Goal: Transaction & Acquisition: Purchase product/service

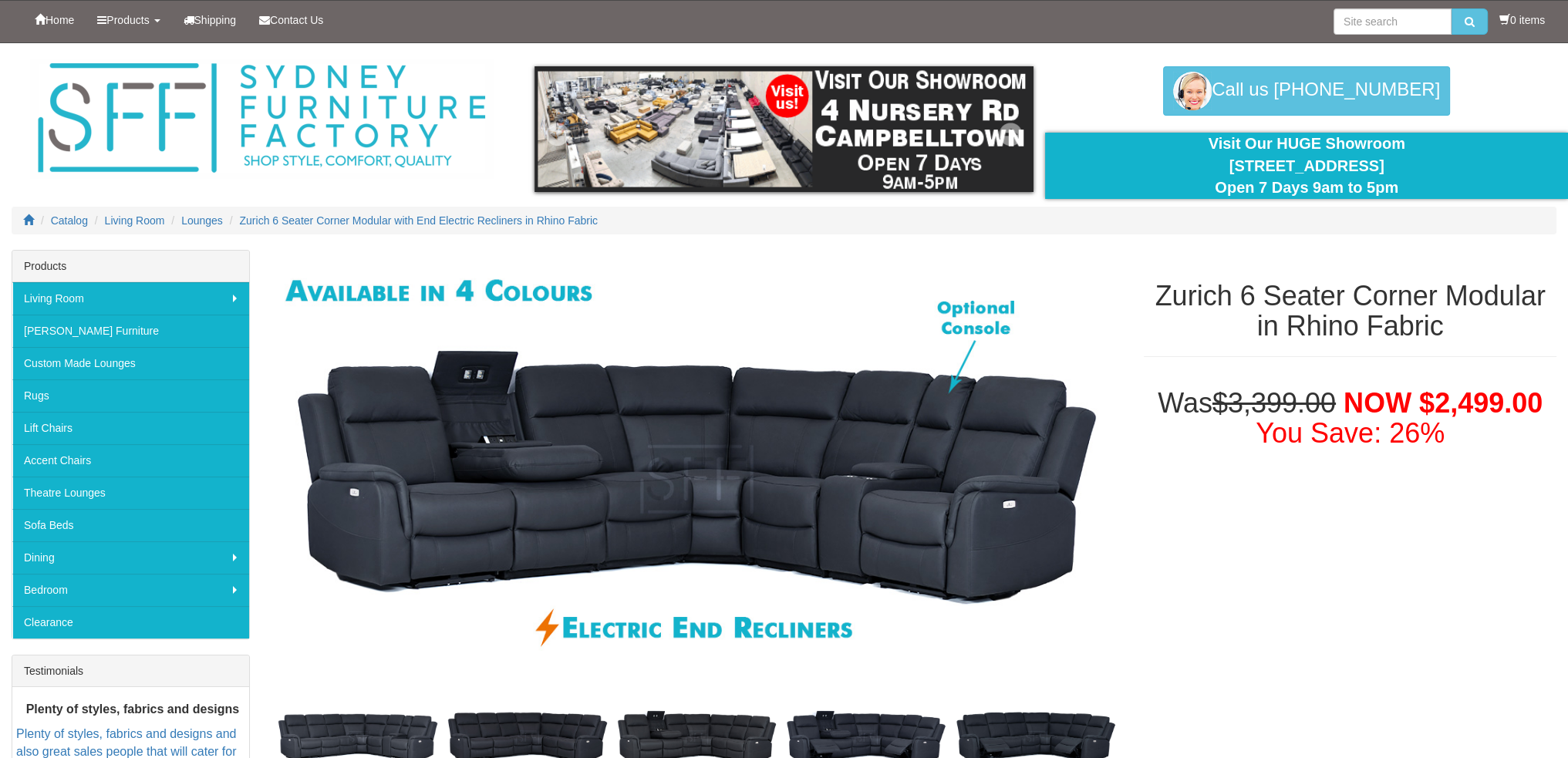
click at [669, 120] on img at bounding box center [784, 129] width 500 height 126
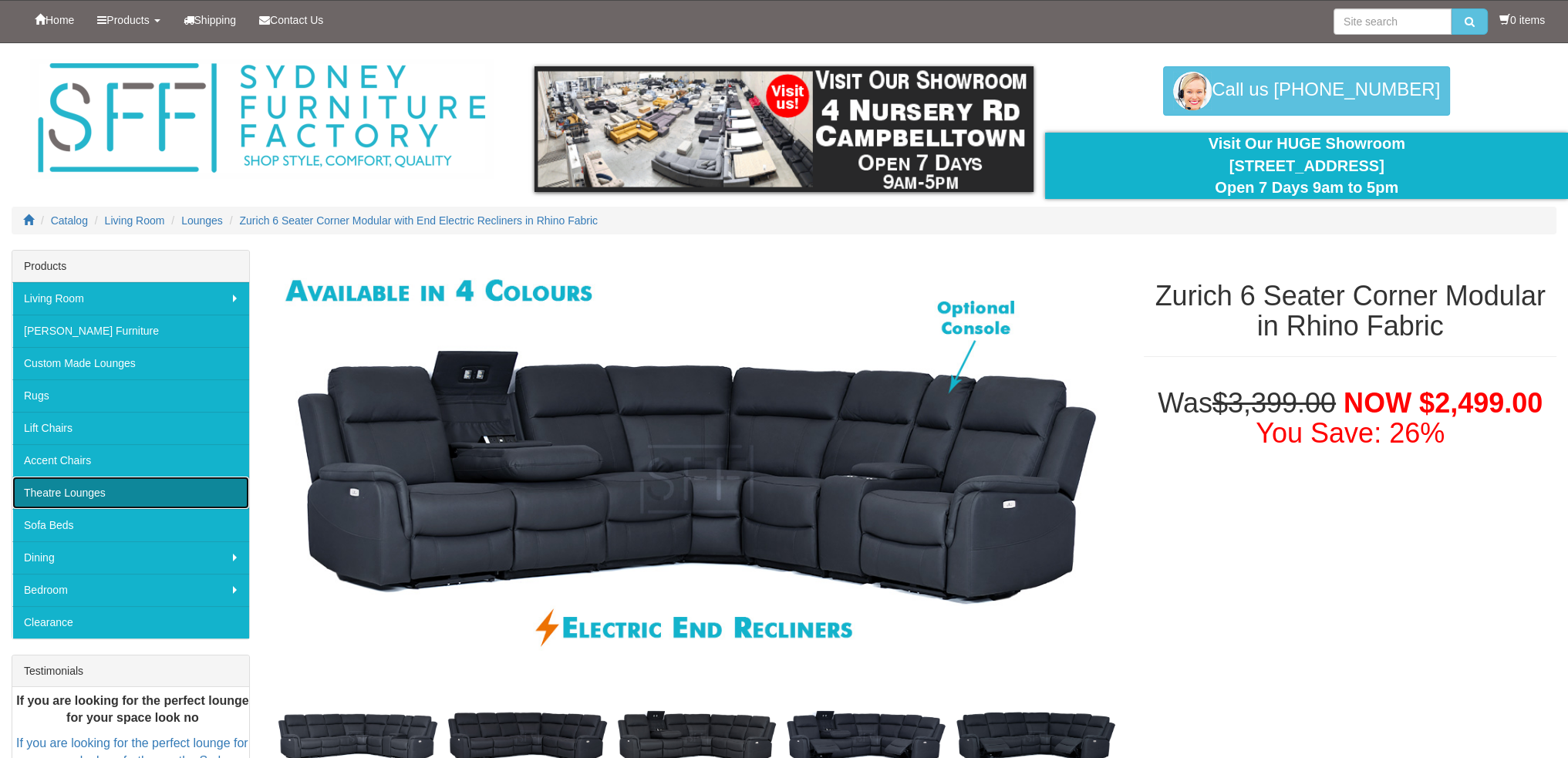
click at [51, 490] on link "Theatre Lounges" at bounding box center [130, 493] width 237 height 33
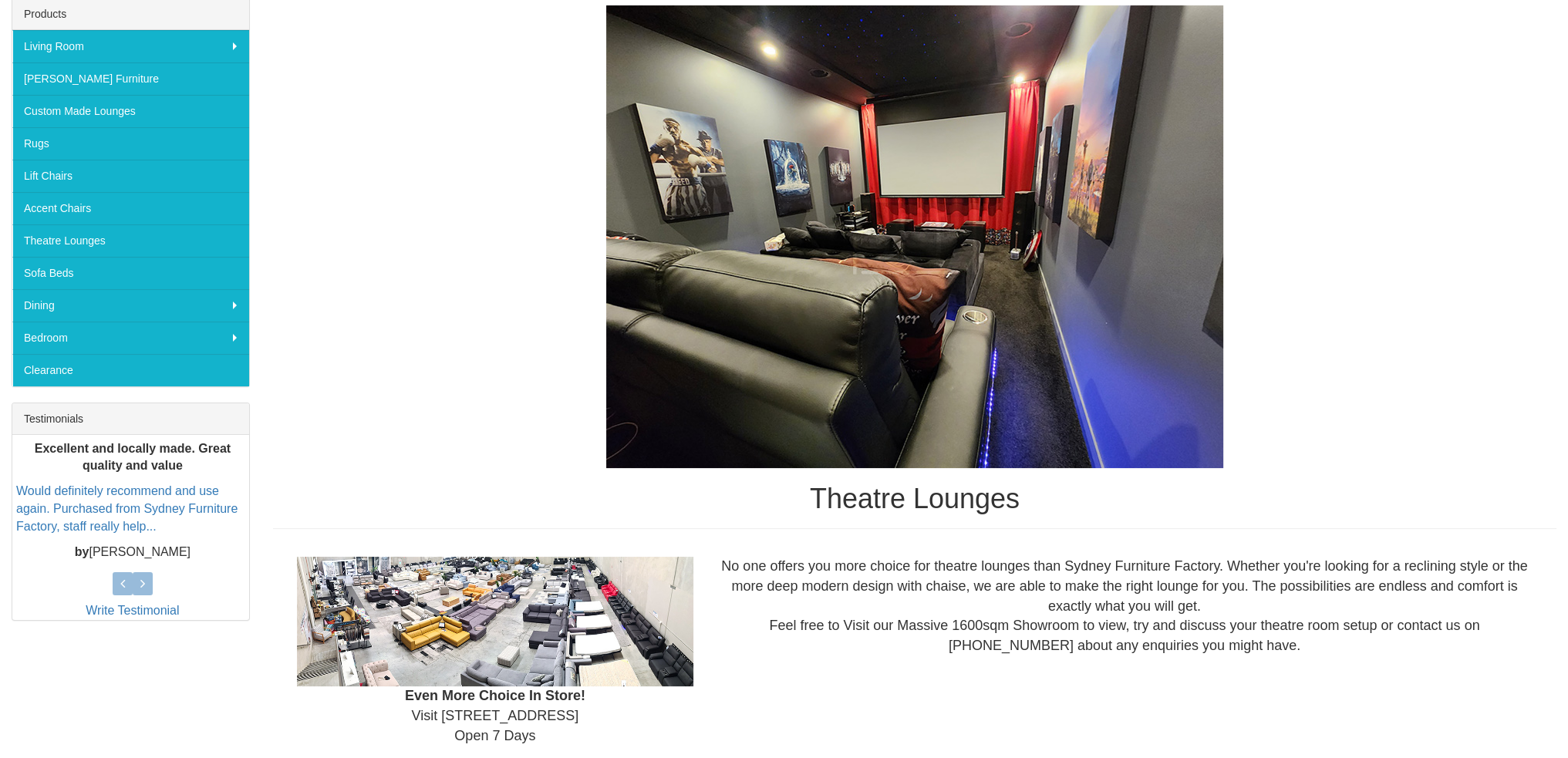
scroll to position [463, 0]
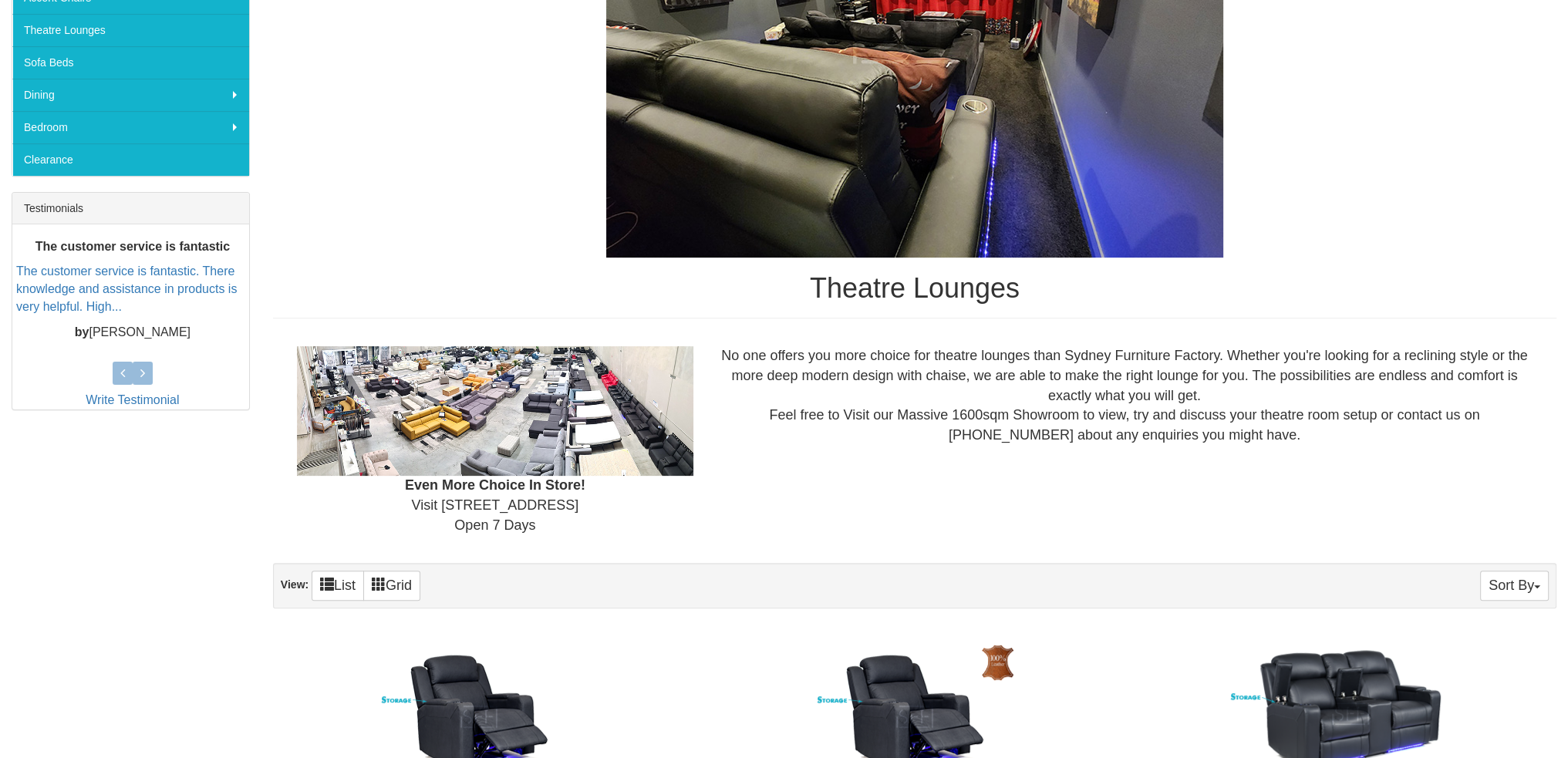
click at [463, 379] on img at bounding box center [494, 411] width 396 height 129
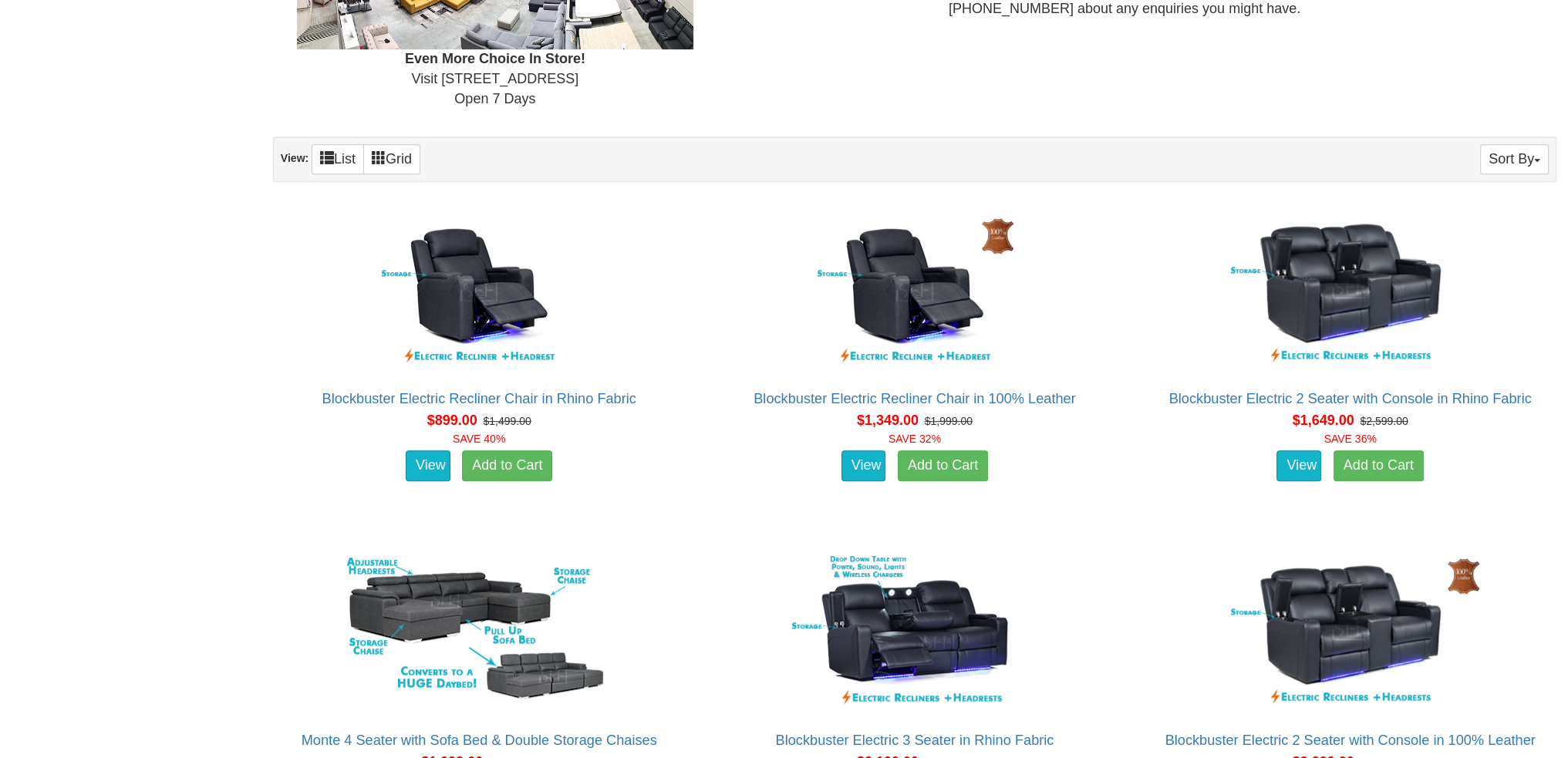
scroll to position [909, 0]
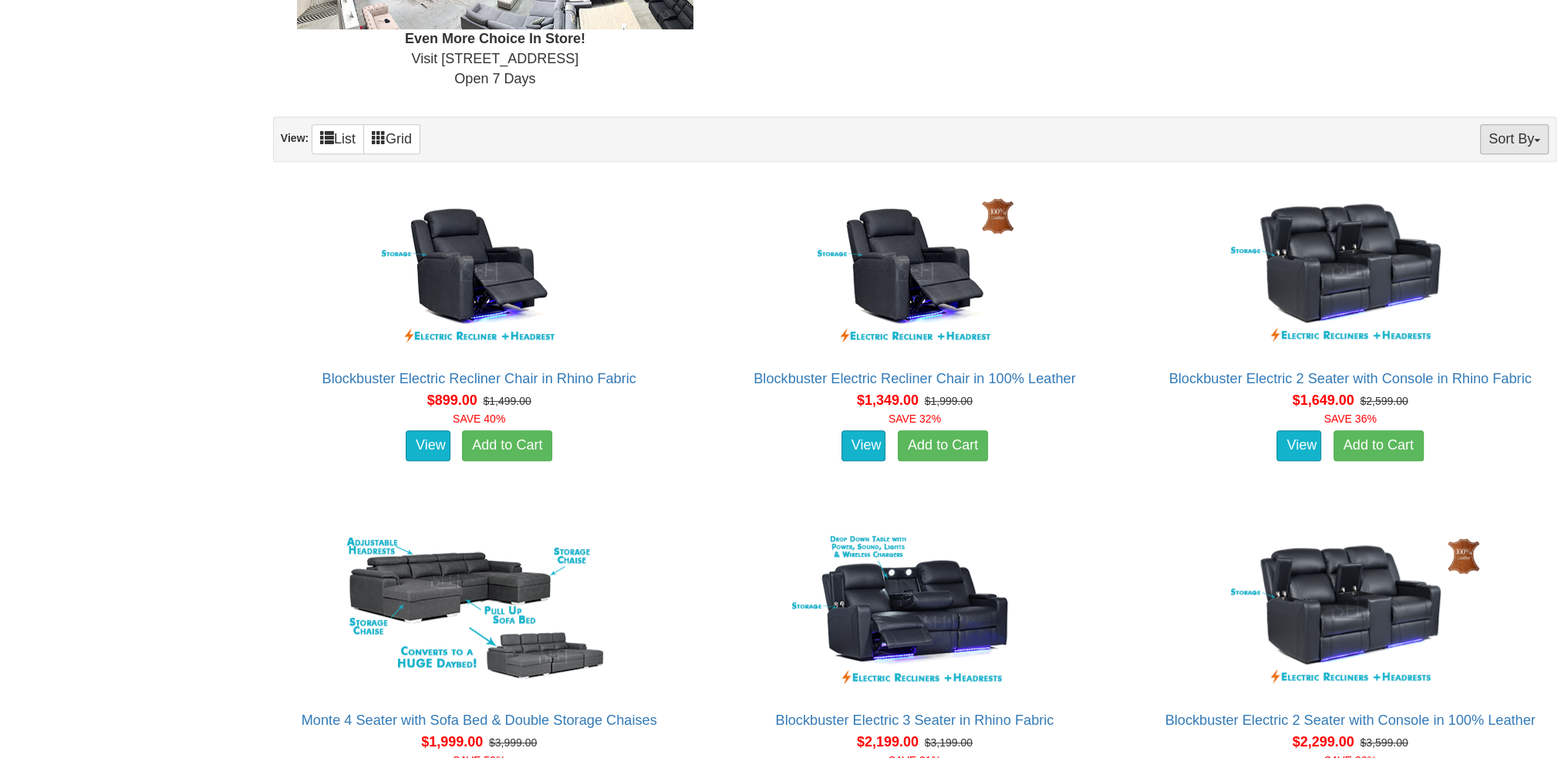
click at [1521, 127] on button "Sort By" at bounding box center [1514, 139] width 68 height 30
click at [1472, 186] on link "Price+" at bounding box center [1487, 190] width 122 height 20
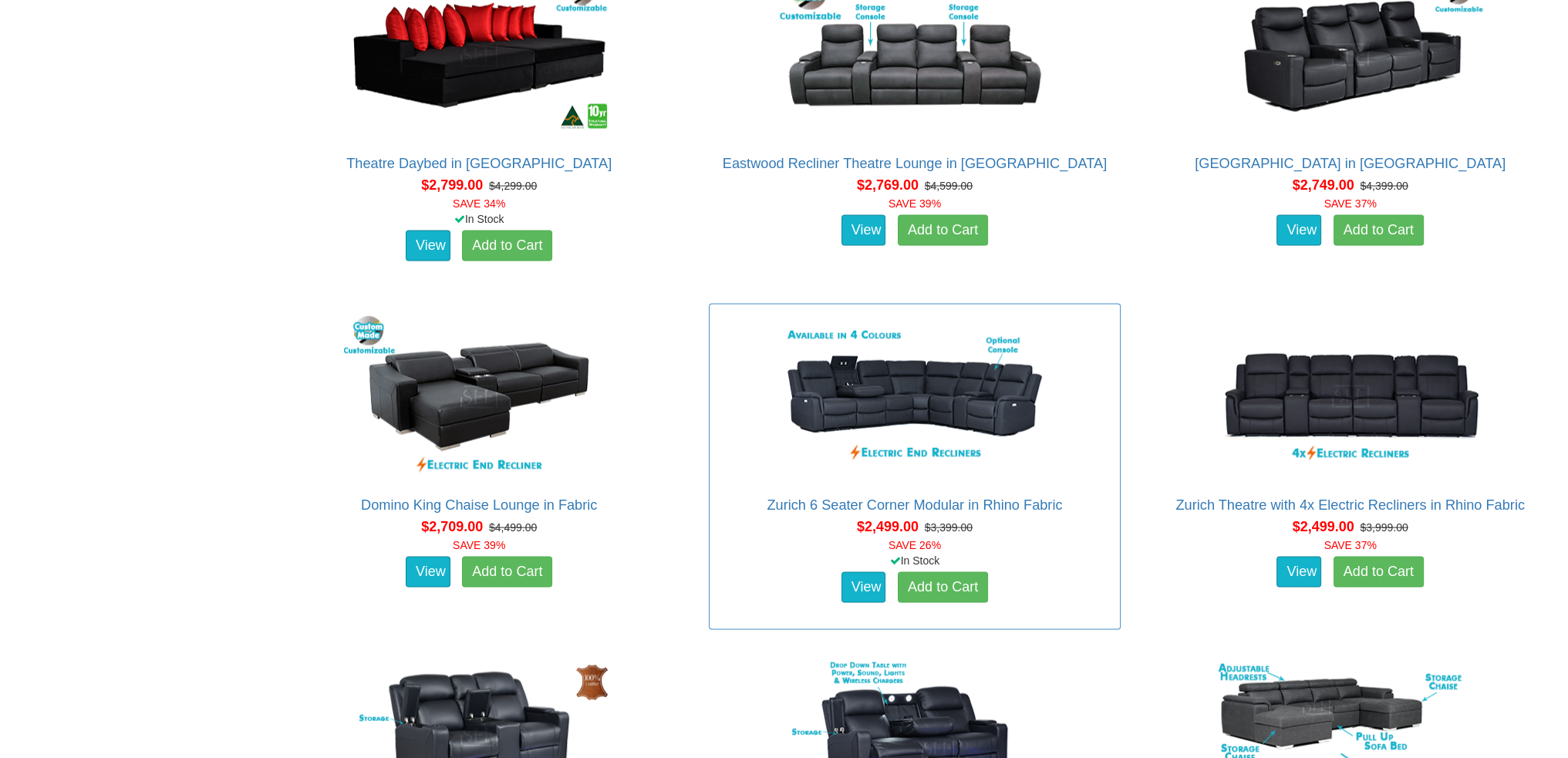
scroll to position [4274, 0]
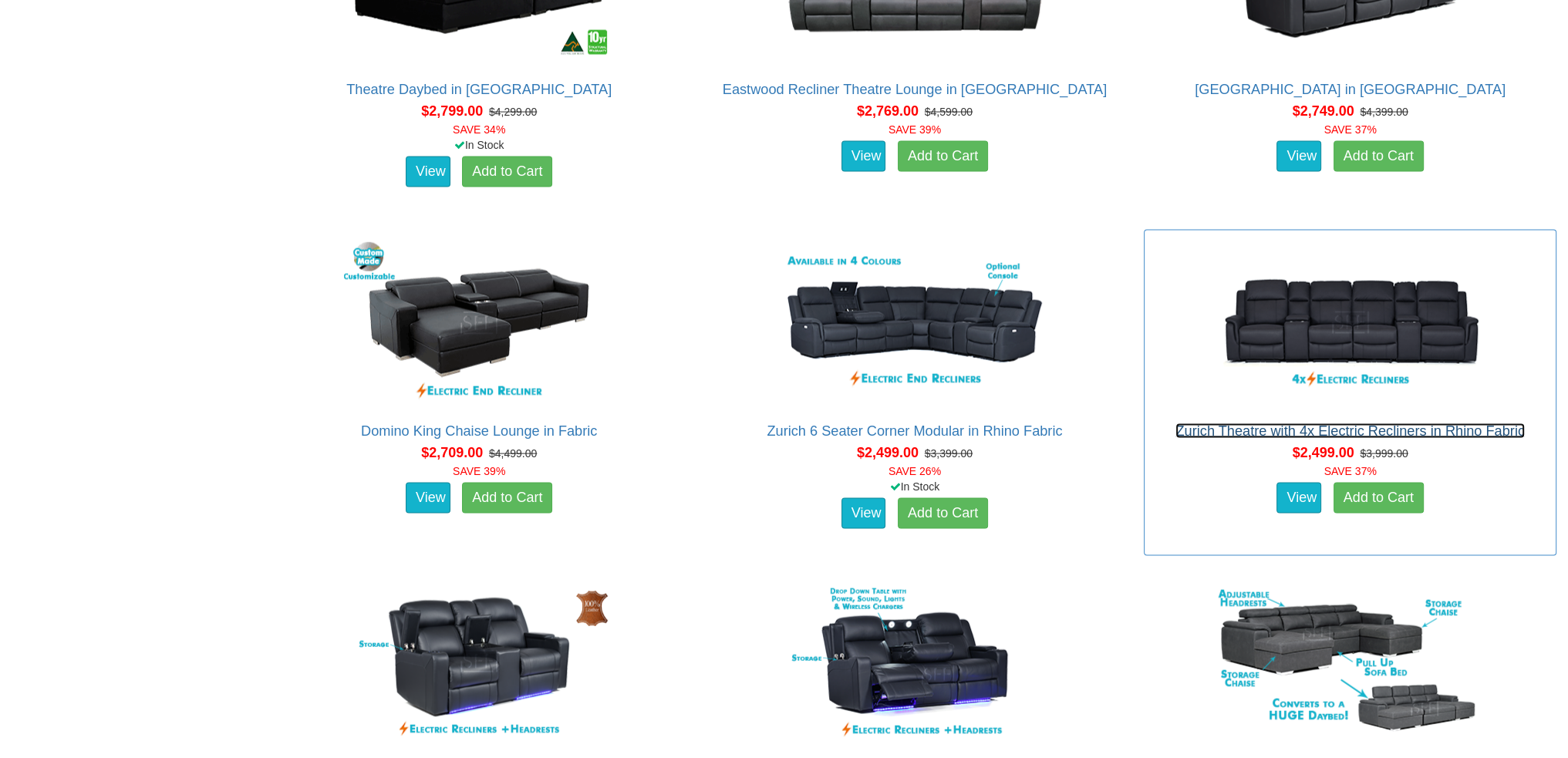
click at [1370, 425] on link "Zurich Theatre with 4x Electric Recliners in Rhino Fabric" at bounding box center [1350, 431] width 350 height 15
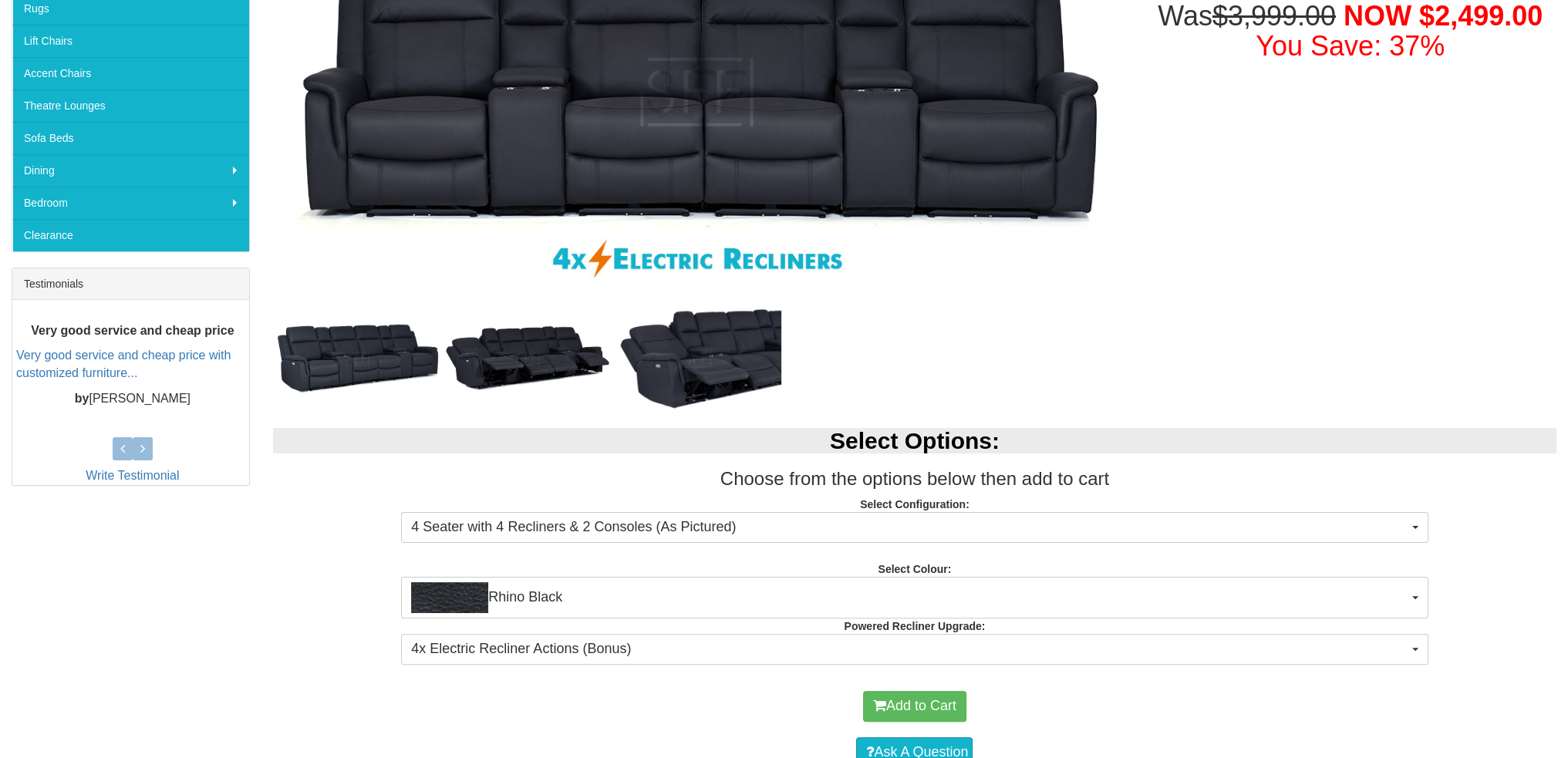
scroll to position [463, 0]
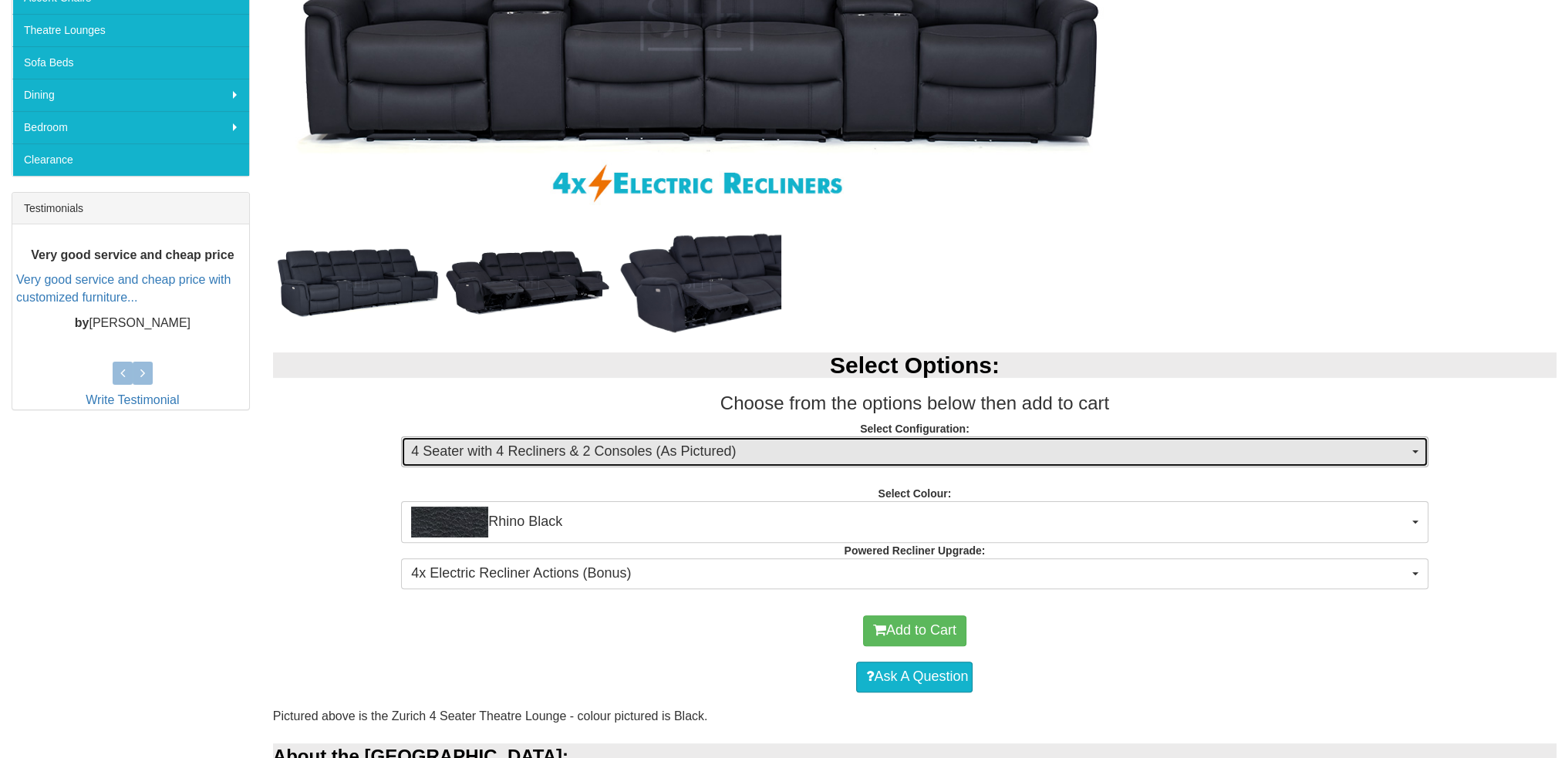
click at [1043, 456] on span "4 Seater with 4 Recliners & 2 Consoles (As Pictured)" at bounding box center [908, 451] width 996 height 20
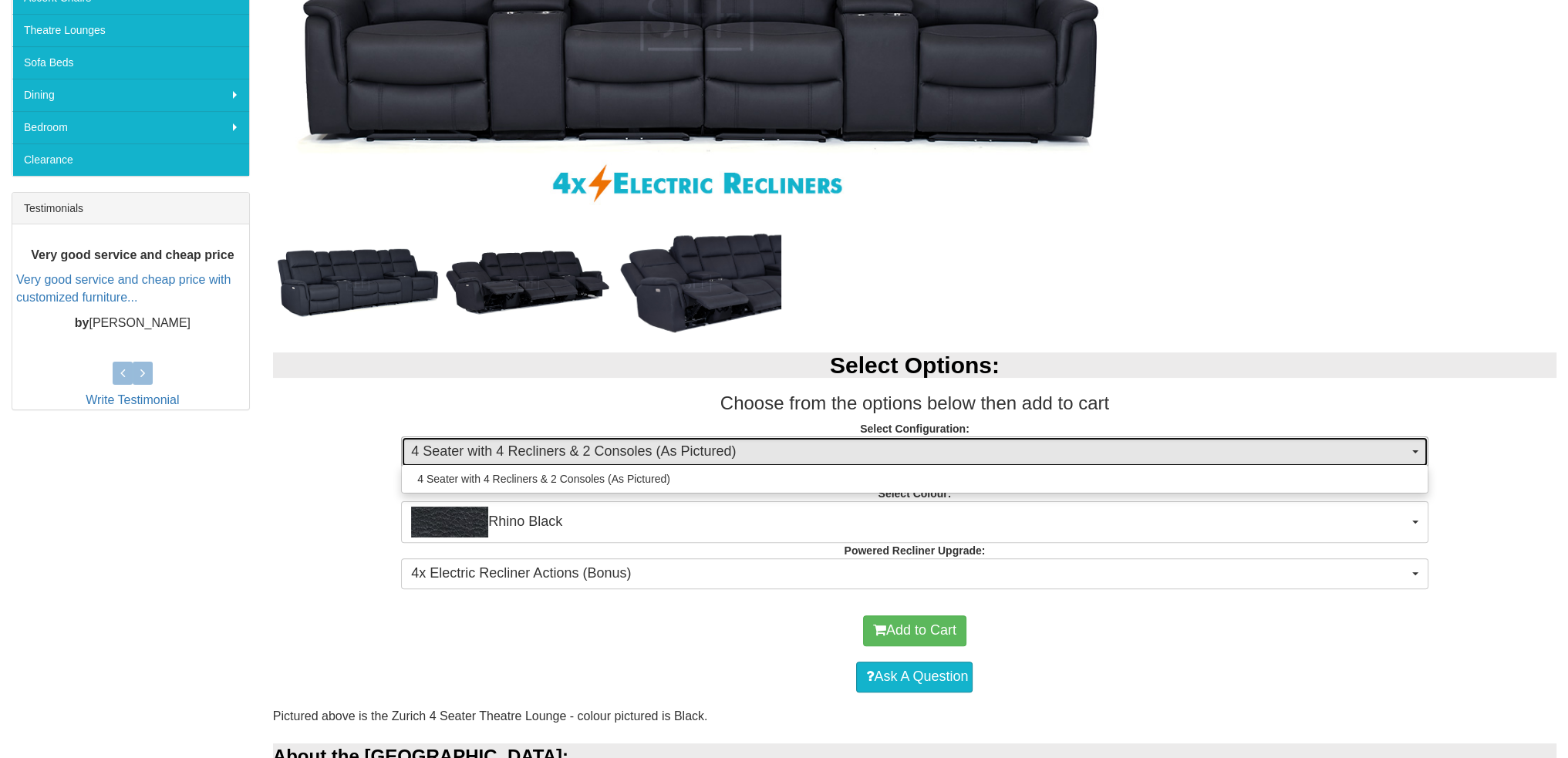
click at [1025, 460] on span "4 Seater with 4 Recliners & 2 Consoles (As Pictured)" at bounding box center [908, 451] width 996 height 20
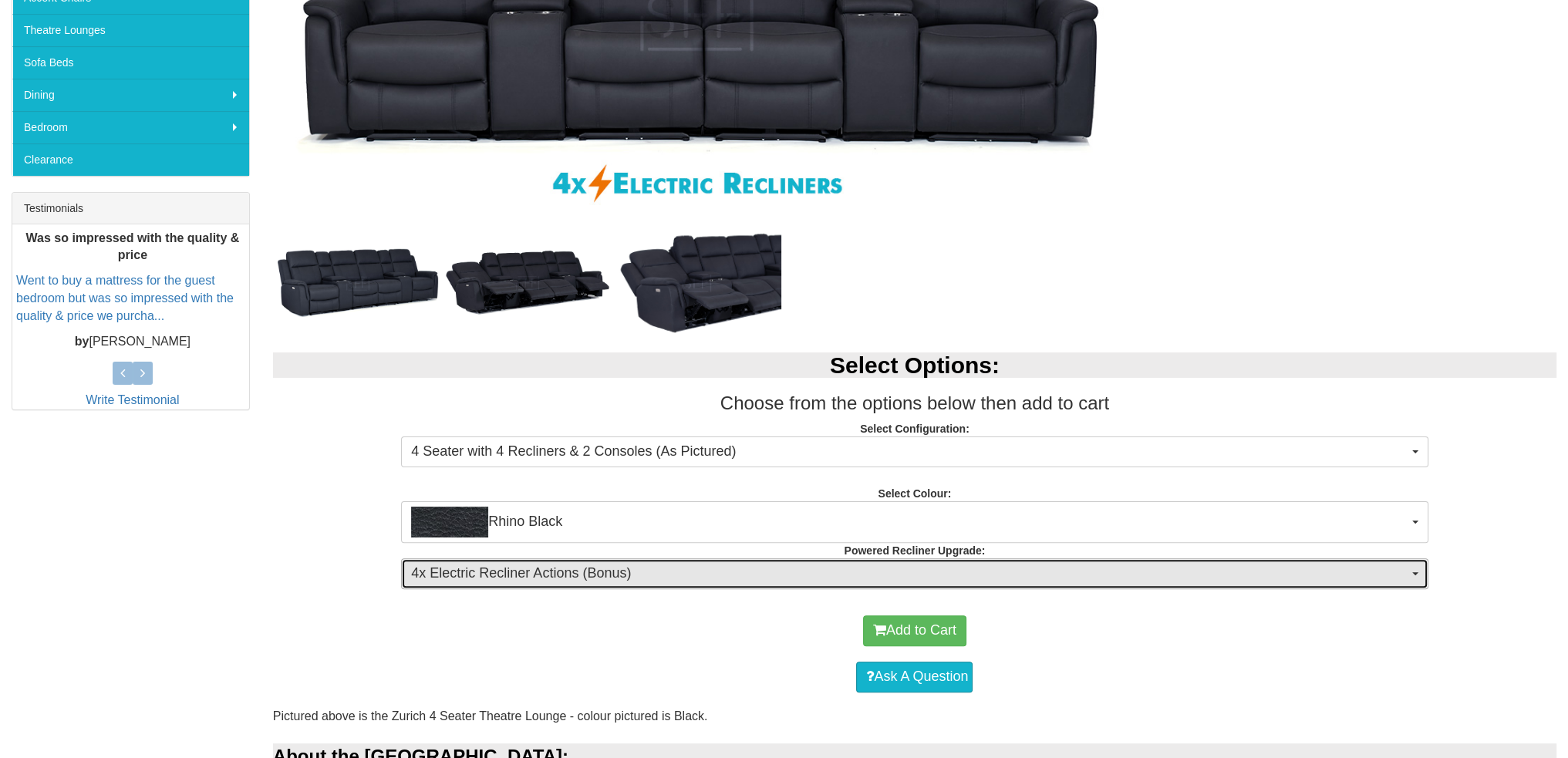
click at [635, 575] on span "4x Electric Recliner Actions (Bonus)" at bounding box center [908, 573] width 996 height 20
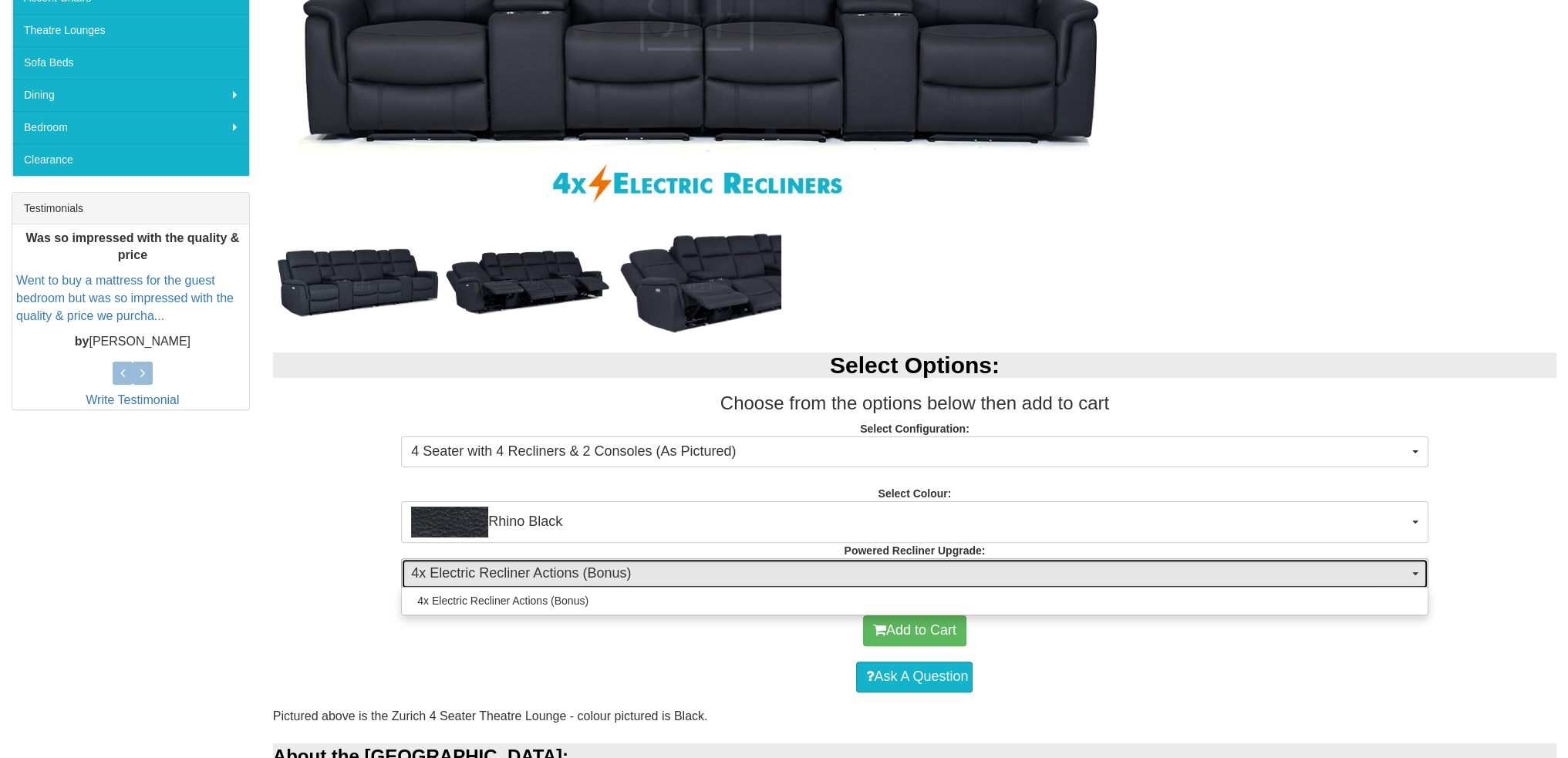
click at [635, 575] on span "4x Electric Recliner Actions (Bonus)" at bounding box center [908, 573] width 996 height 20
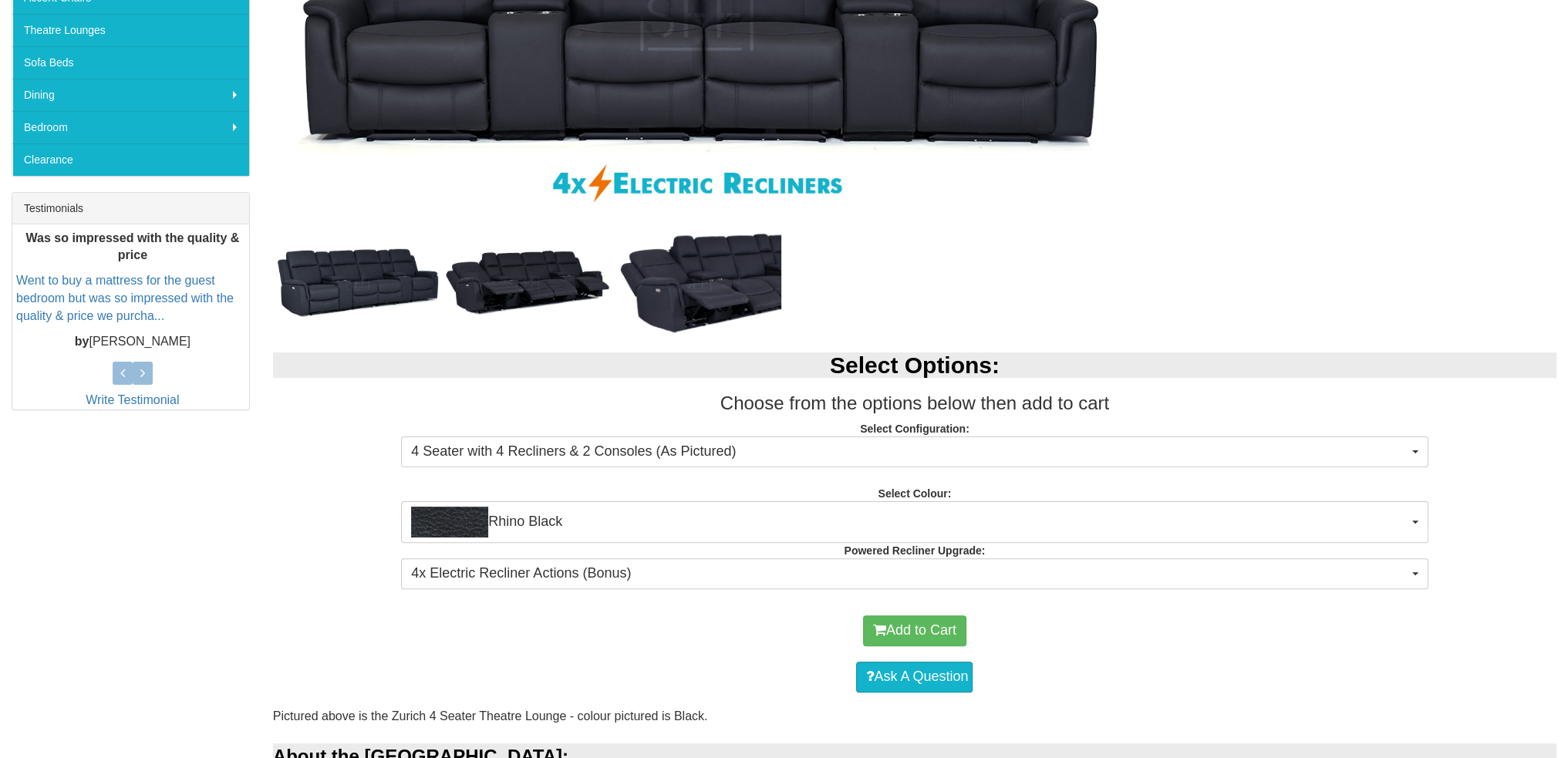
click at [264, 560] on div "Select Options: Choose from the options below then add to cart Select Configura…" at bounding box center [914, 468] width 1307 height 263
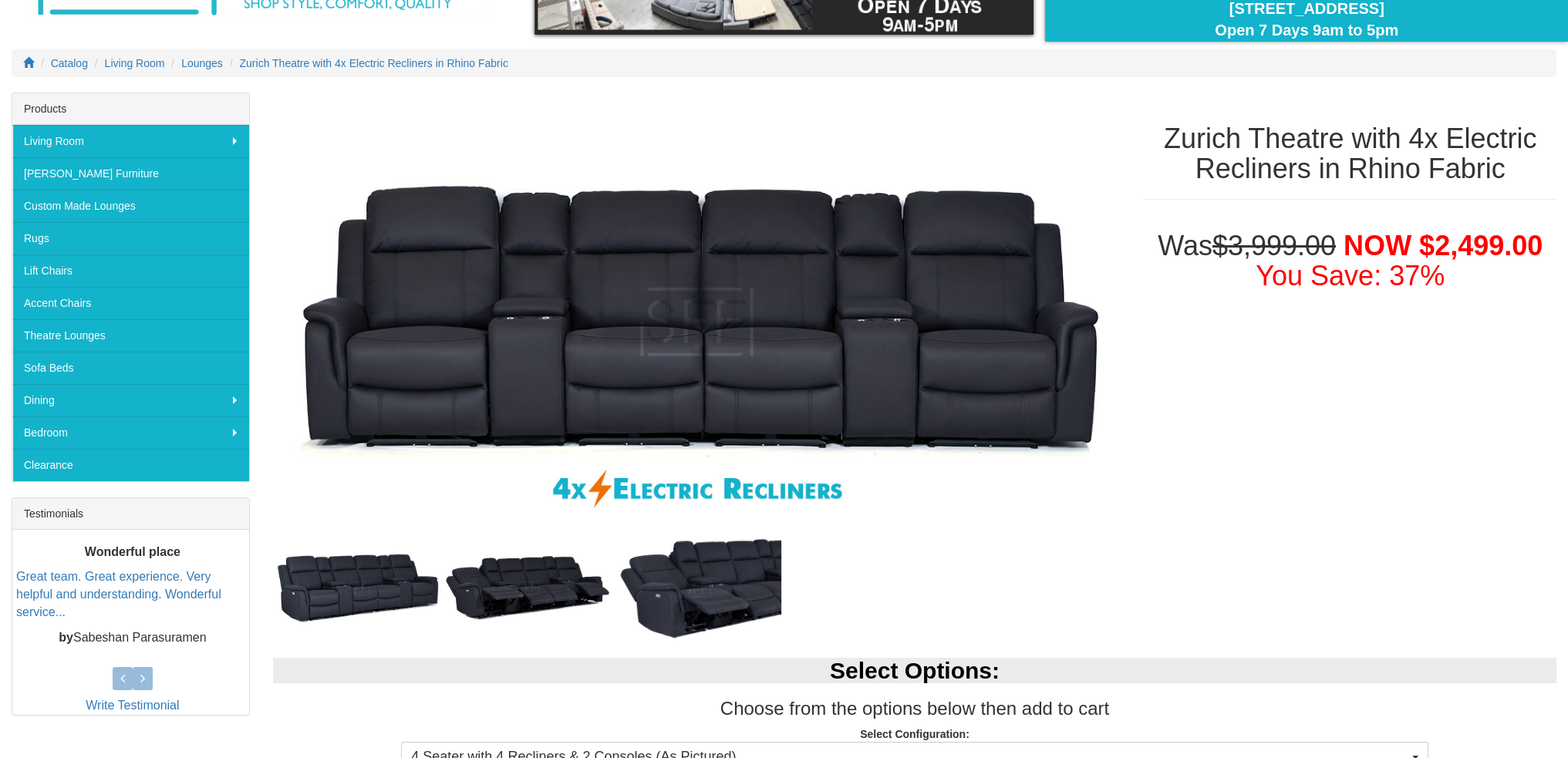
scroll to position [155, 0]
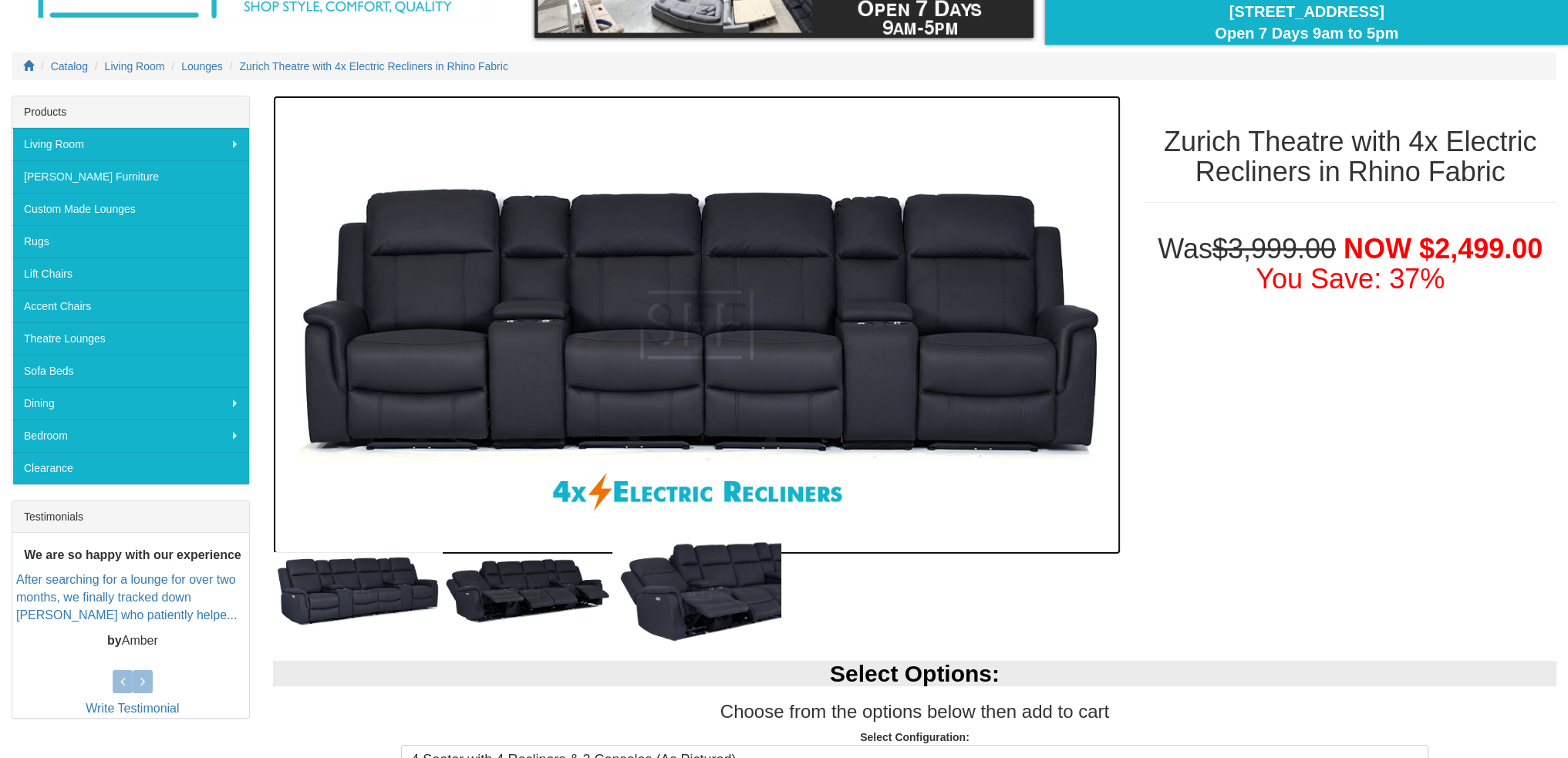
click at [546, 356] on img at bounding box center [697, 325] width 847 height 460
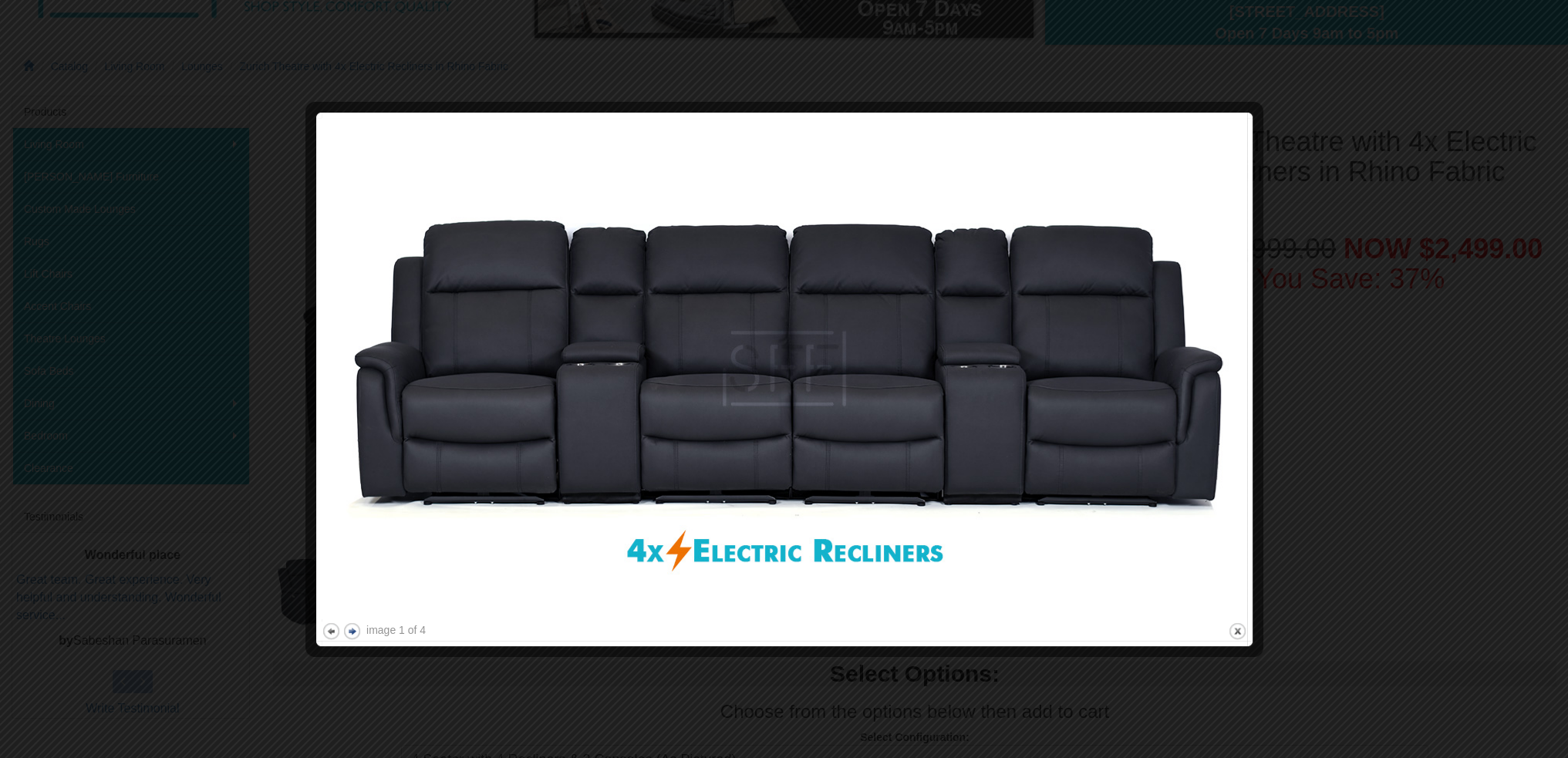
click at [347, 628] on button "next" at bounding box center [352, 631] width 20 height 20
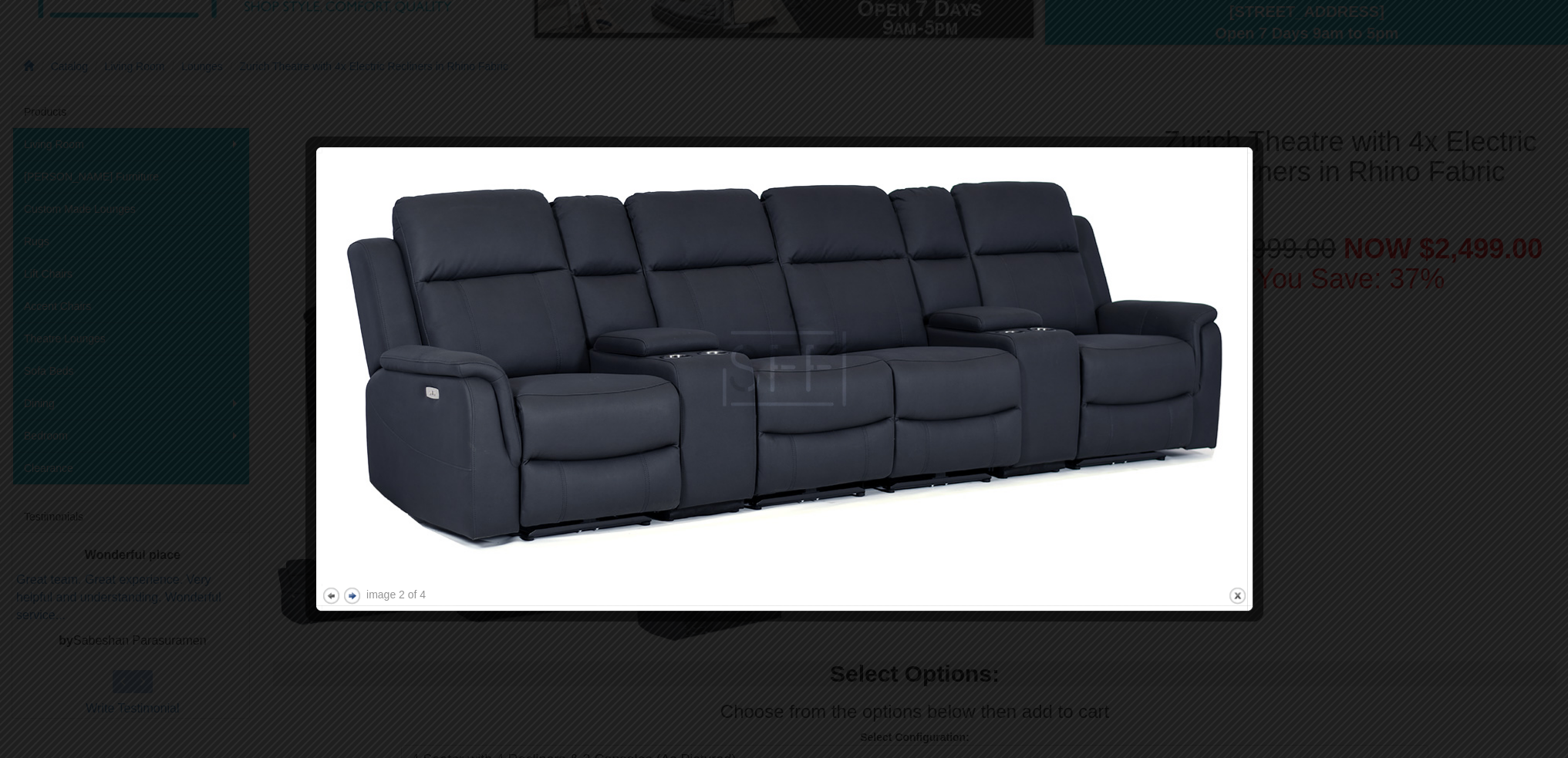
click at [351, 595] on button "next" at bounding box center [352, 596] width 20 height 20
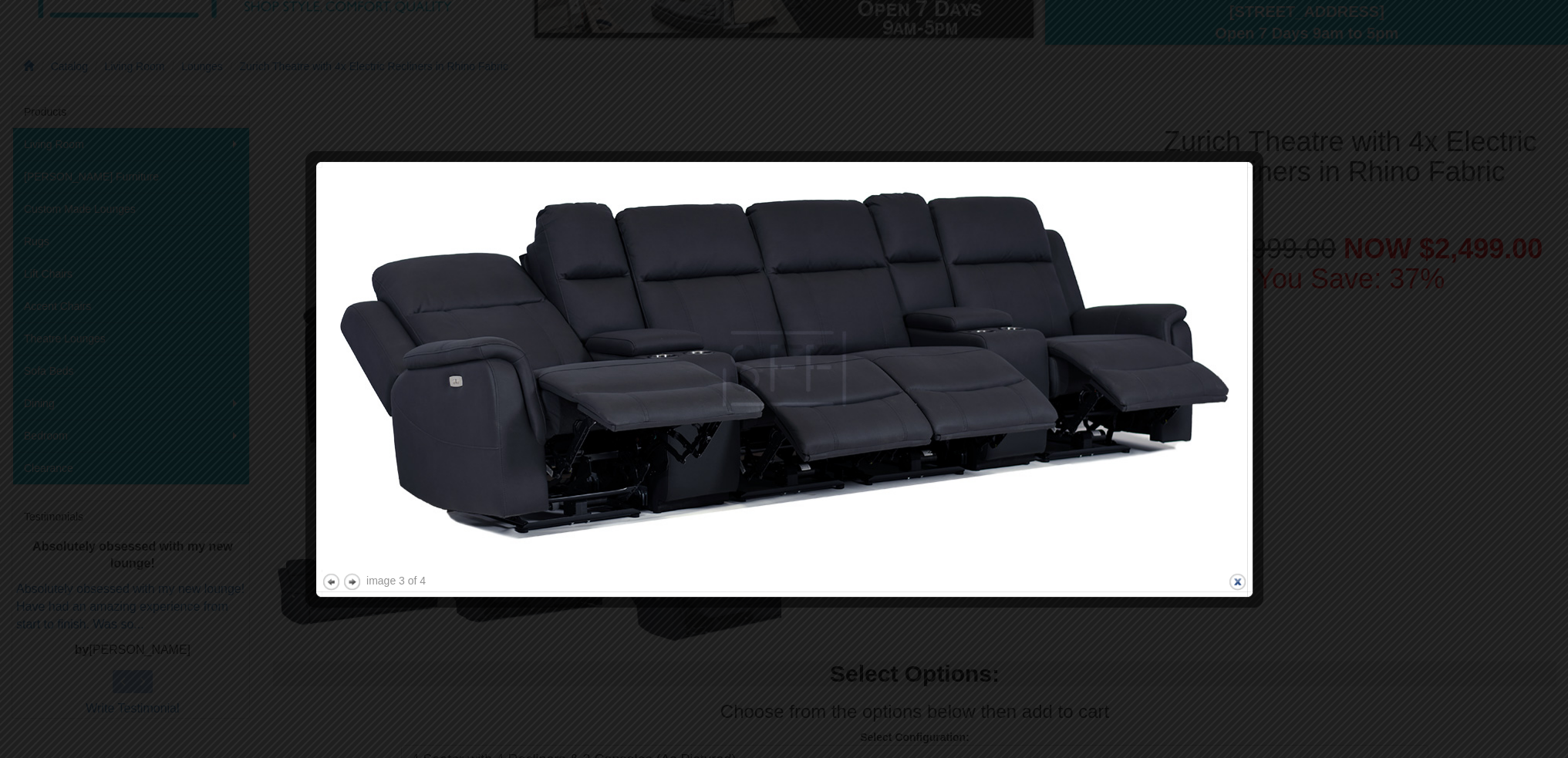
click at [1235, 581] on button "close" at bounding box center [1238, 582] width 20 height 20
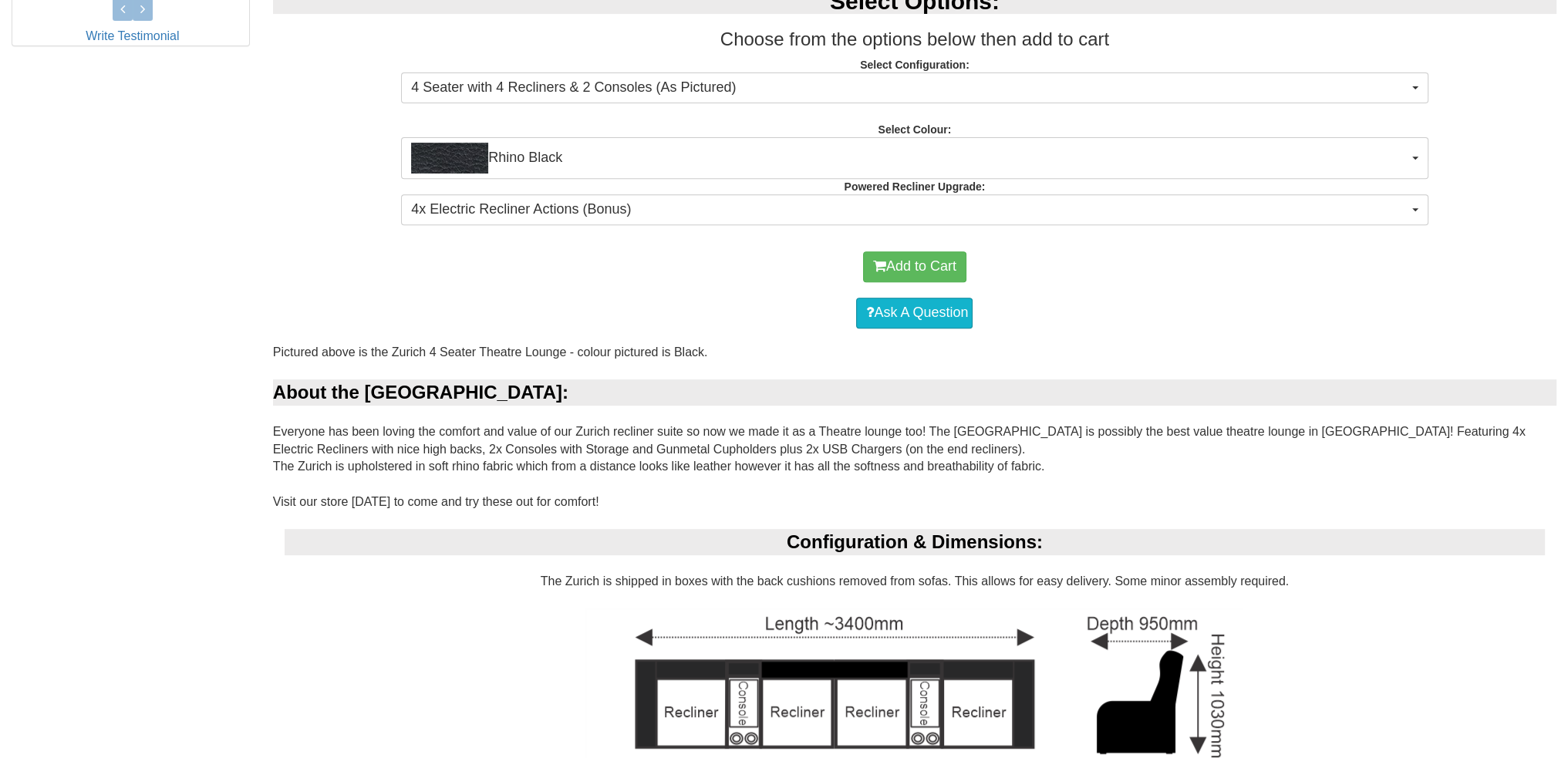
scroll to position [926, 0]
